Goal: Transaction & Acquisition: Purchase product/service

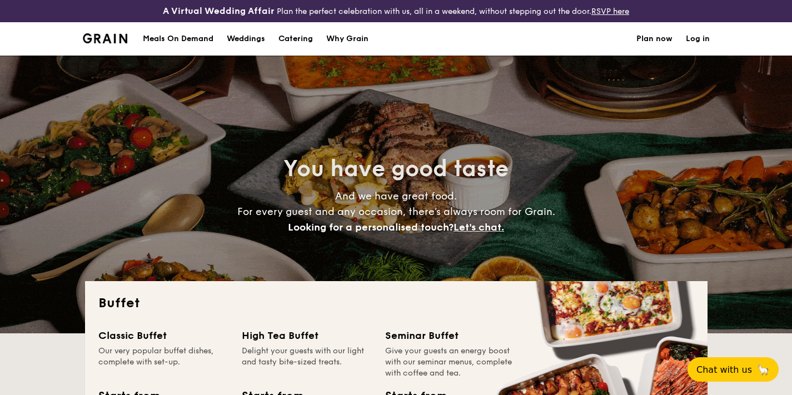
select select
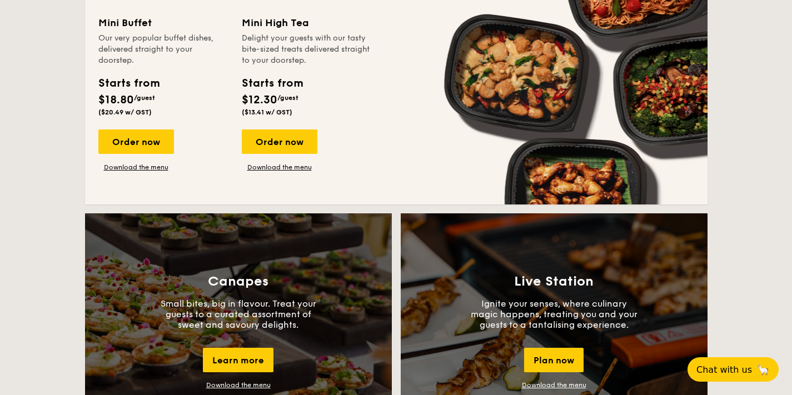
scroll to position [748, 0]
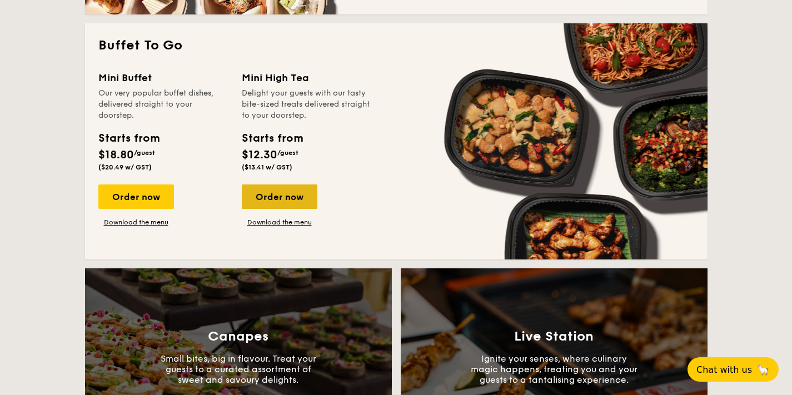
click at [261, 188] on div "Order now" at bounding box center [280, 196] width 76 height 24
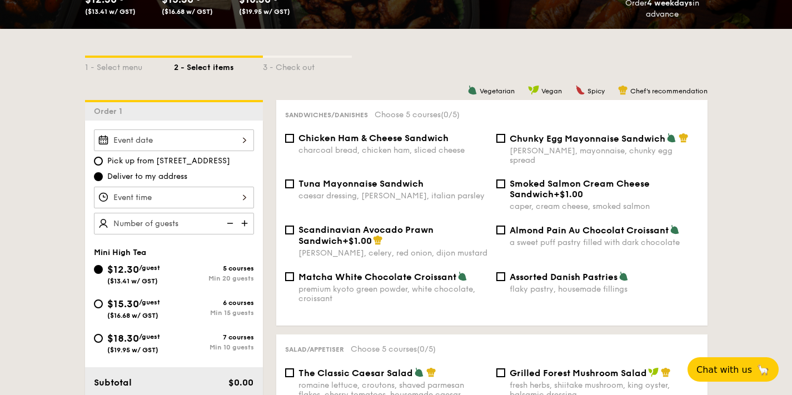
scroll to position [239, 0]
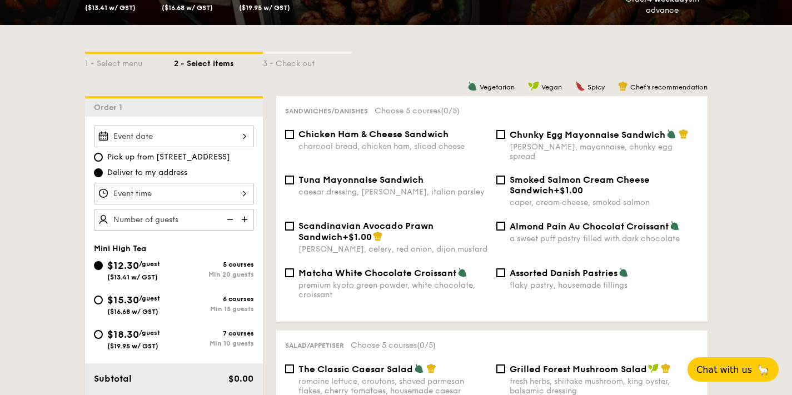
scroll to position [1739, 0]
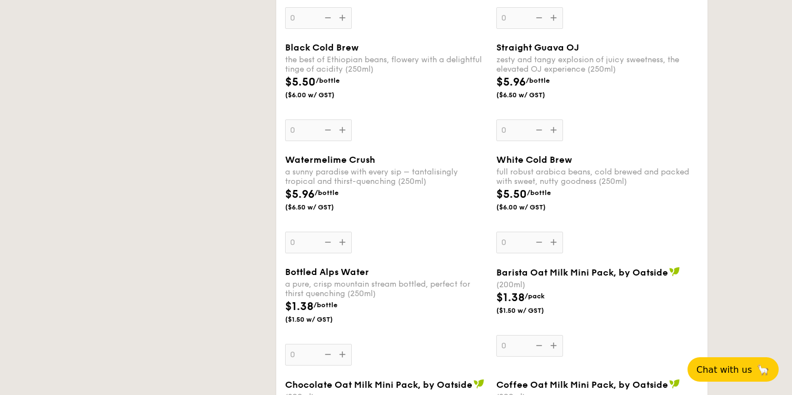
select select
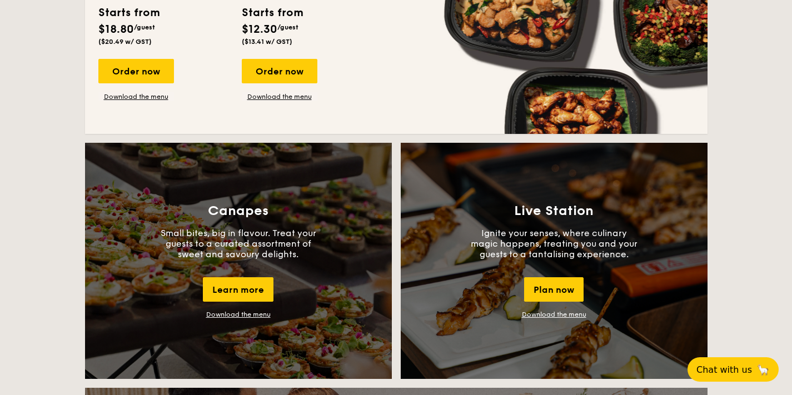
scroll to position [792, 0]
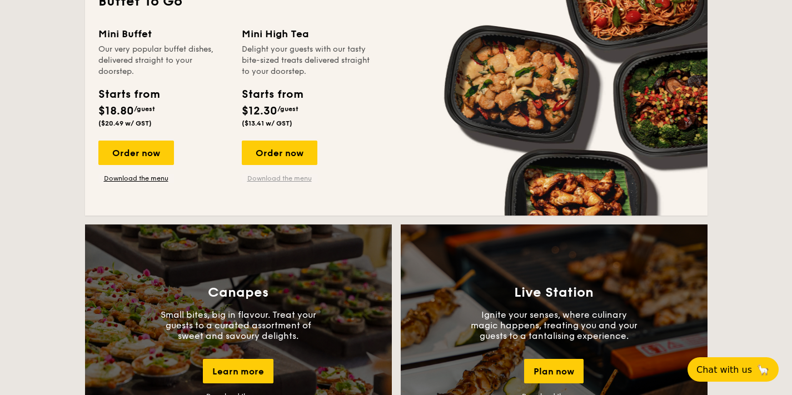
click at [296, 174] on link "Download the menu" at bounding box center [280, 178] width 76 height 9
click at [287, 147] on div "Order now" at bounding box center [280, 153] width 76 height 24
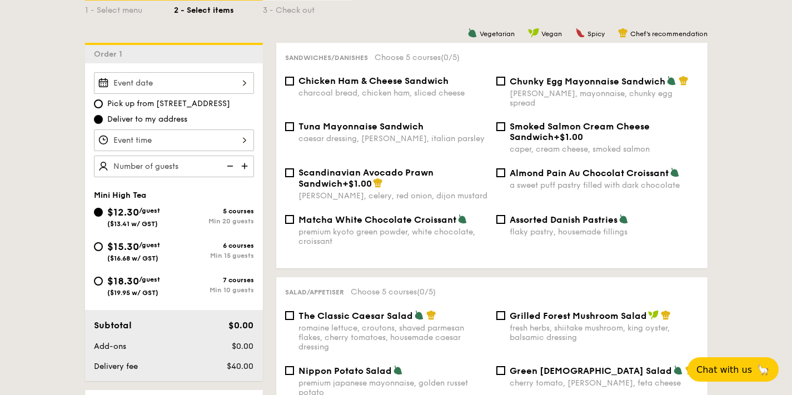
scroll to position [294, 0]
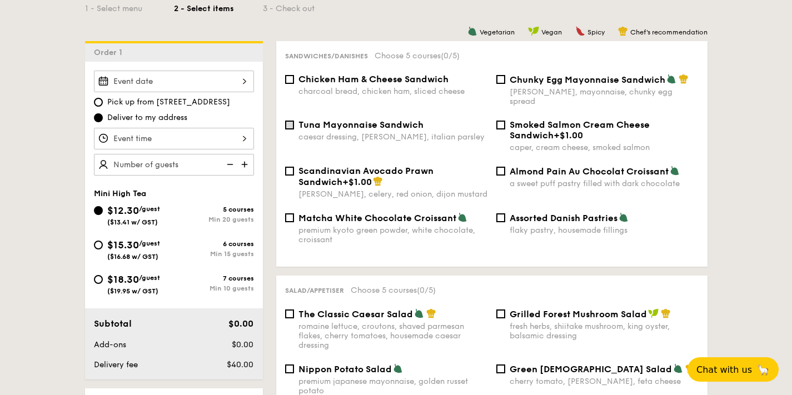
drag, startPoint x: 282, startPoint y: 119, endPoint x: 288, endPoint y: 119, distance: 5.6
click at [283, 119] on div "Tuna Mayonnaise Sandwich caesar dressing, [GEOGRAPHIC_DATA], italian parsley" at bounding box center [386, 130] width 211 height 22
click at [299, 119] on span "Tuna Mayonnaise Sandwich" at bounding box center [360, 124] width 125 height 11
click at [294, 121] on input "Tuna Mayonnaise Sandwich caesar dressing, [GEOGRAPHIC_DATA], italian parsley" at bounding box center [289, 125] width 9 height 9
checkbox input "true"
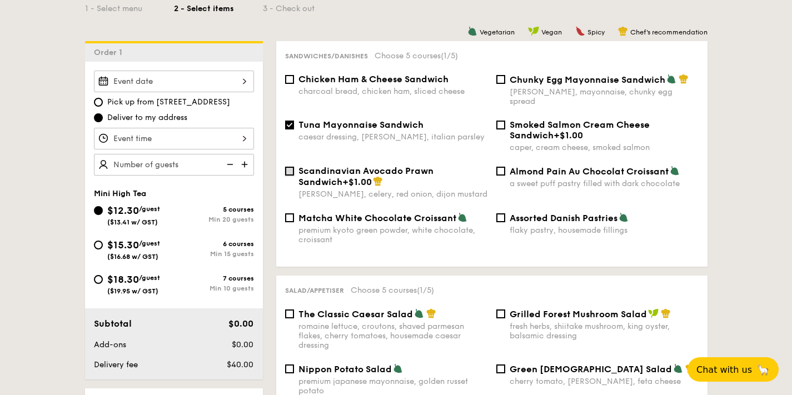
click at [292, 167] on input "Scandinavian Avocado Prawn Sandwich +$1.00 [PERSON_NAME], celery, red onion, di…" at bounding box center [289, 171] width 9 height 9
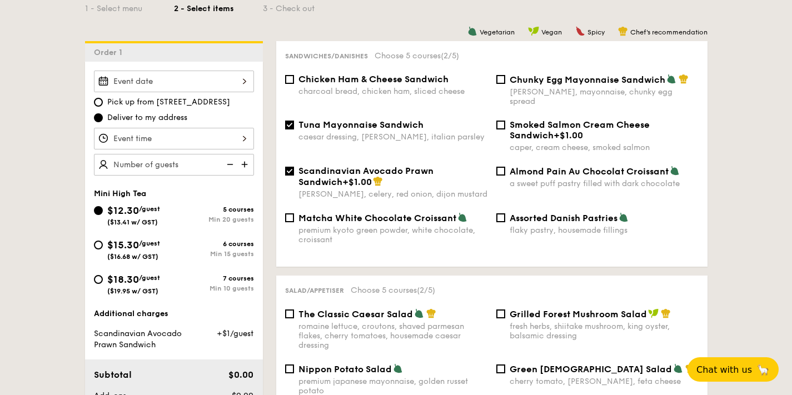
drag, startPoint x: 291, startPoint y: 111, endPoint x: 288, endPoint y: 142, distance: 31.8
click at [290, 119] on div "Tuna Mayonnaise Sandwich caesar dressing, [GEOGRAPHIC_DATA], italian parsley" at bounding box center [386, 130] width 211 height 22
click at [288, 167] on input "Scandinavian Avocado Prawn Sandwich +$1.00 [PERSON_NAME], celery, red onion, di…" at bounding box center [289, 171] width 9 height 9
checkbox input "false"
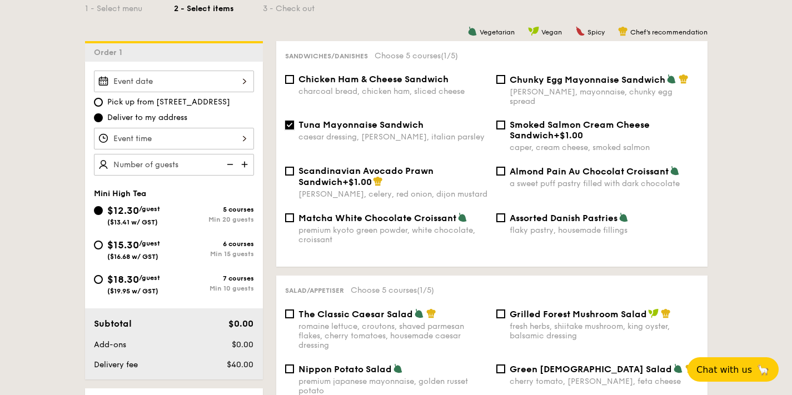
click at [288, 121] on input "Tuna Mayonnaise Sandwich caesar dressing, [GEOGRAPHIC_DATA], italian parsley" at bounding box center [289, 125] width 9 height 9
checkbox input "false"
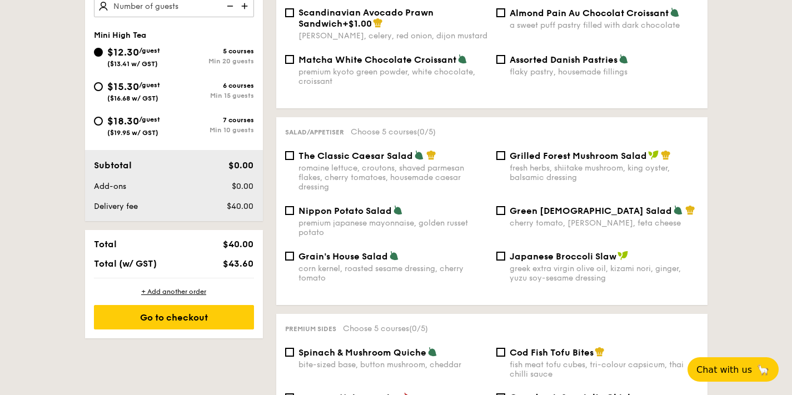
scroll to position [454, 0]
